Goal: Check status

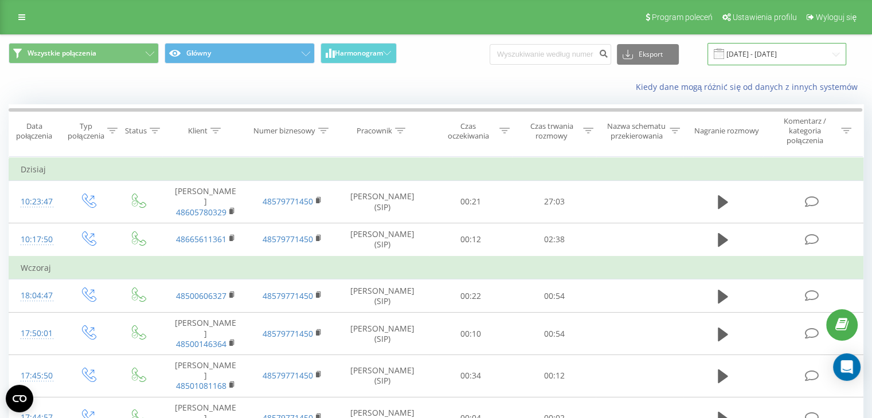
click at [743, 51] on input "[DATE] - [DATE]" at bounding box center [776, 54] width 139 height 22
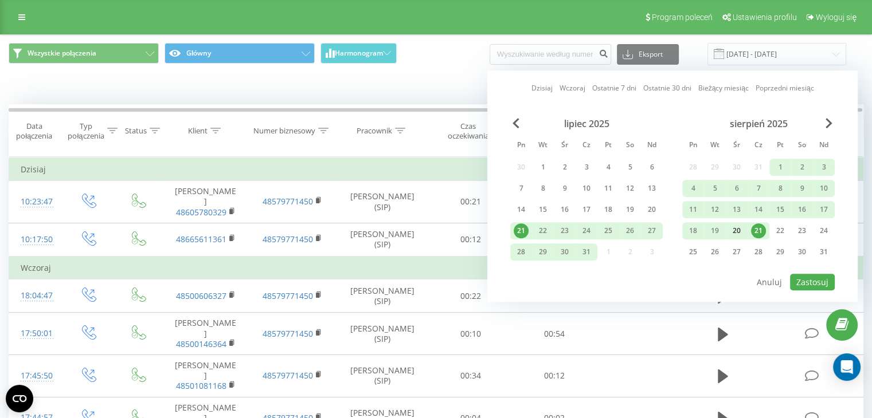
click at [741, 232] on div "20" at bounding box center [736, 231] width 15 height 15
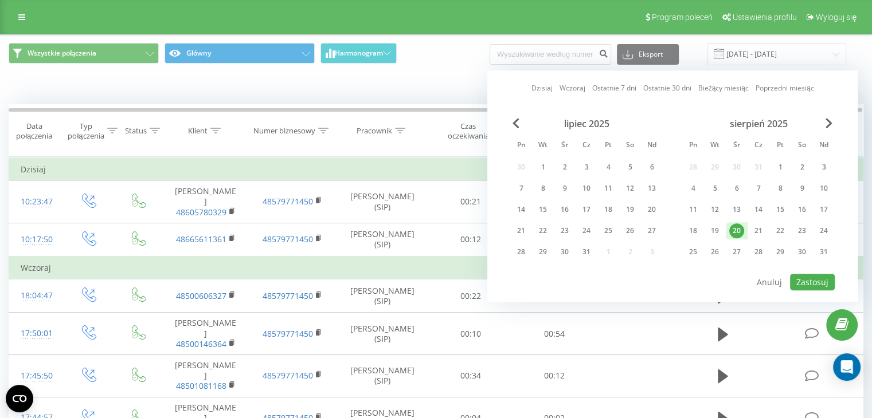
click at [741, 232] on div "20" at bounding box center [736, 231] width 15 height 15
click at [805, 274] on button "Zastosuj" at bounding box center [812, 282] width 45 height 17
type input "[DATE] - [DATE]"
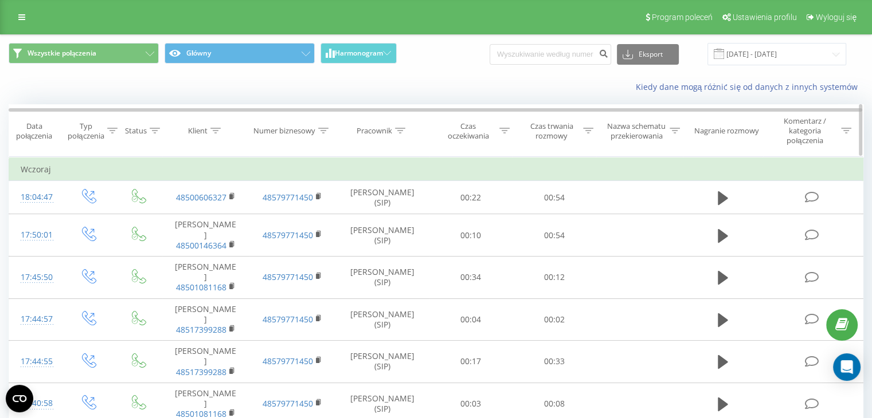
click at [587, 130] on icon at bounding box center [588, 131] width 10 height 6
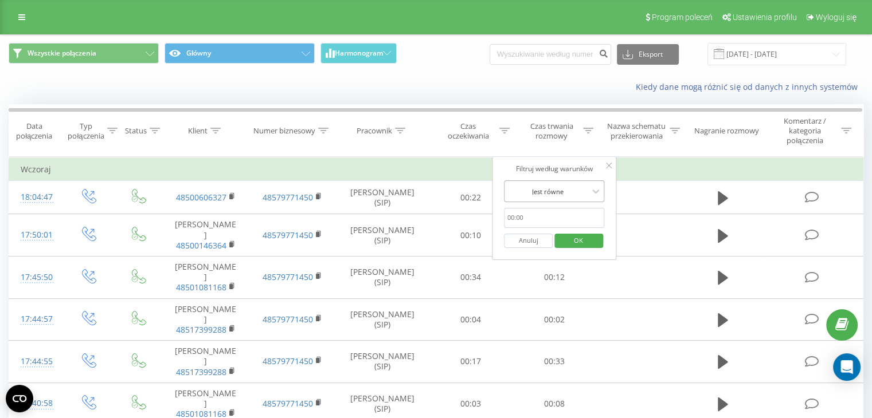
click at [569, 191] on div at bounding box center [547, 191] width 81 height 11
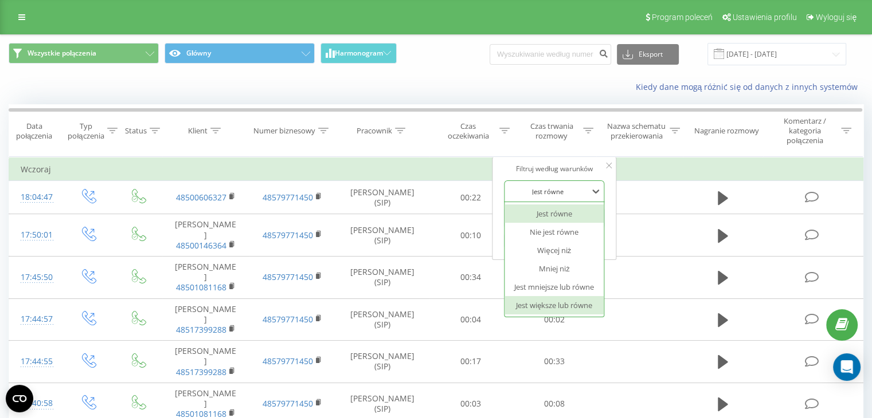
click at [566, 308] on div "Jest większe lub równe" at bounding box center [554, 305] width 100 height 18
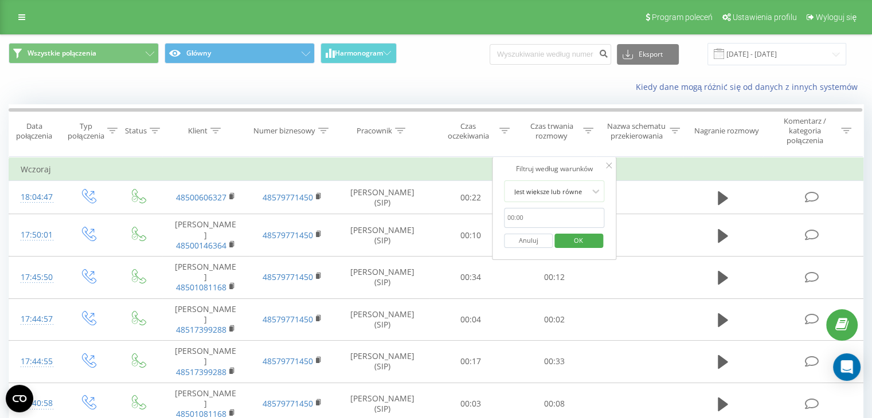
click at [546, 219] on input "text" at bounding box center [554, 218] width 101 height 20
click at [539, 221] on input "text" at bounding box center [554, 218] width 101 height 20
click at [541, 215] on input "text" at bounding box center [554, 218] width 101 height 20
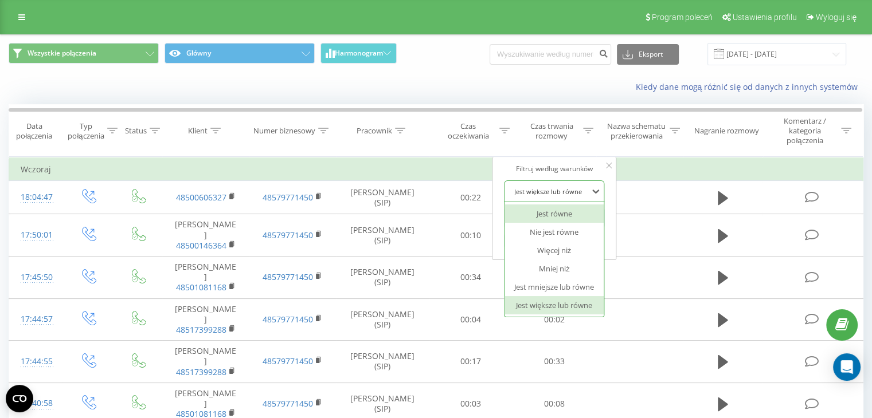
click at [573, 195] on div at bounding box center [547, 191] width 81 height 11
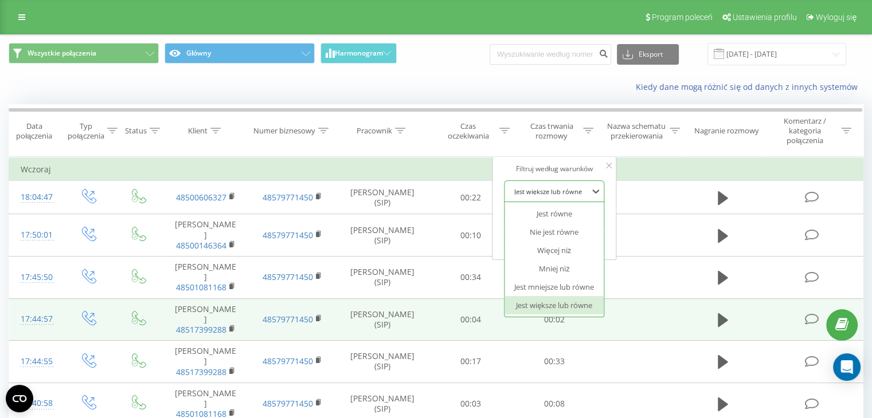
click at [565, 303] on div "Jest większe lub równe" at bounding box center [554, 305] width 100 height 18
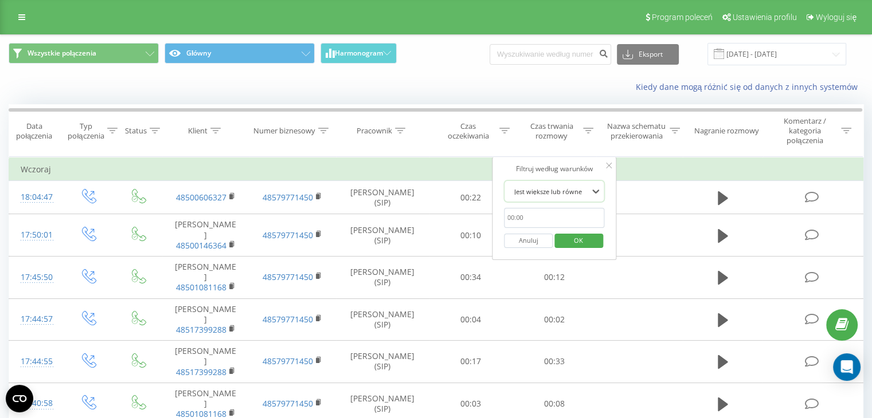
click at [517, 213] on input "text" at bounding box center [554, 218] width 101 height 20
type input "00:20"
click at [583, 240] on span "OK" at bounding box center [578, 241] width 32 height 18
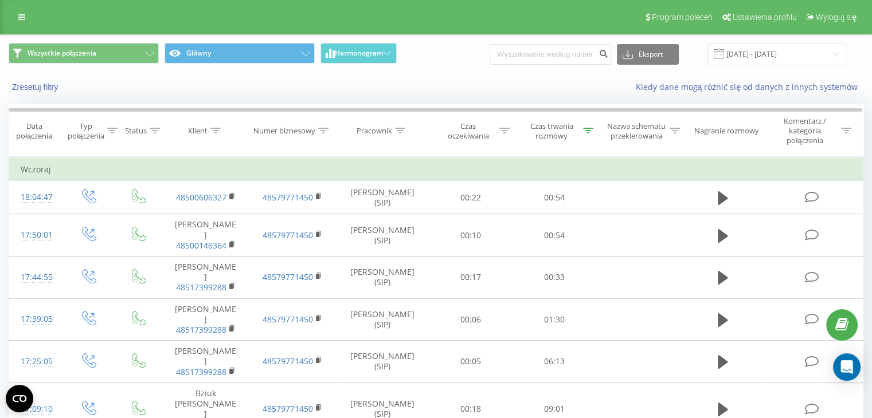
scroll to position [707, 0]
